Goal: Task Accomplishment & Management: Manage account settings

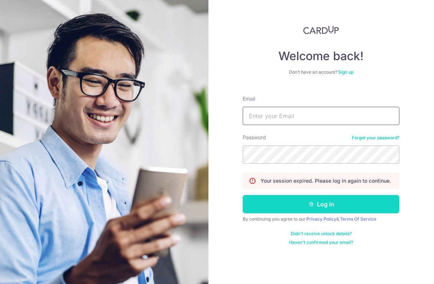
type input "[EMAIL_ADDRESS][DOMAIN_NAME]"
click at [304, 206] on button "Log in" at bounding box center [321, 204] width 157 height 18
